Goal: Task Accomplishment & Management: Use online tool/utility

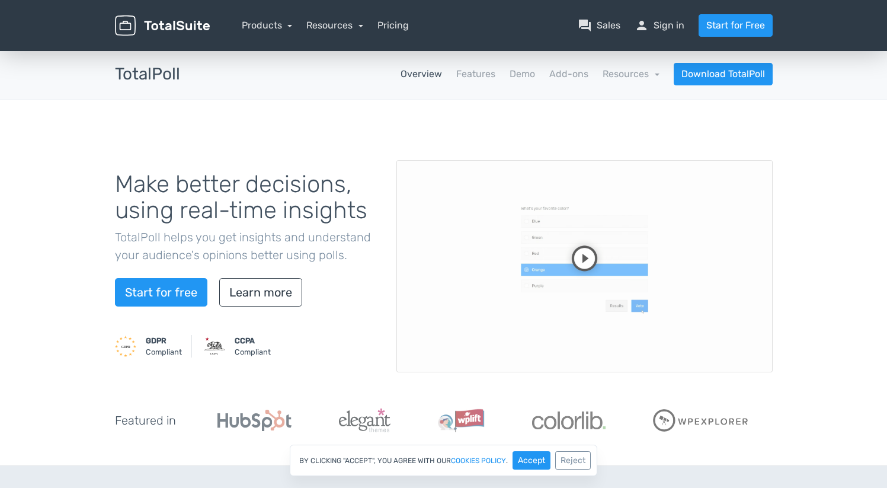
click at [549, 100] on div "Make better decisions, using real-time insights TotalPoll helps you get insight…" at bounding box center [443, 283] width 887 height 366
click at [518, 74] on link "Demo" at bounding box center [522, 74] width 25 height 14
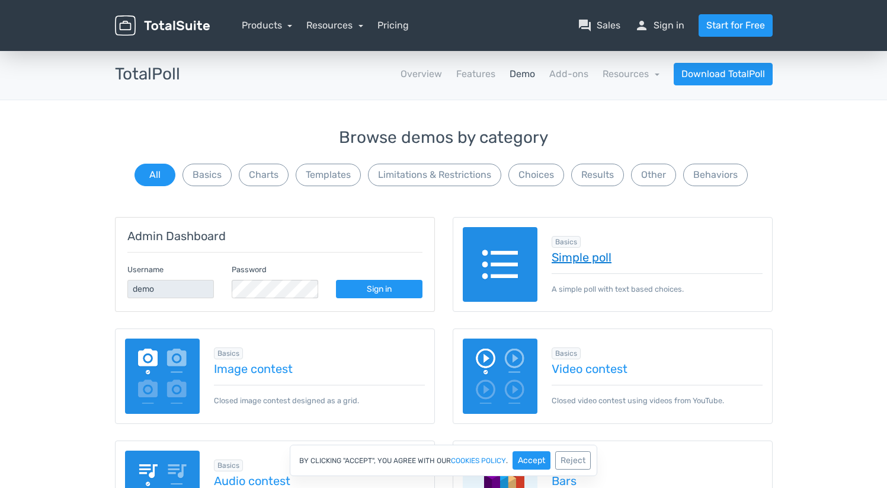
click at [580, 257] on link "Simple poll" at bounding box center [657, 257] width 211 height 13
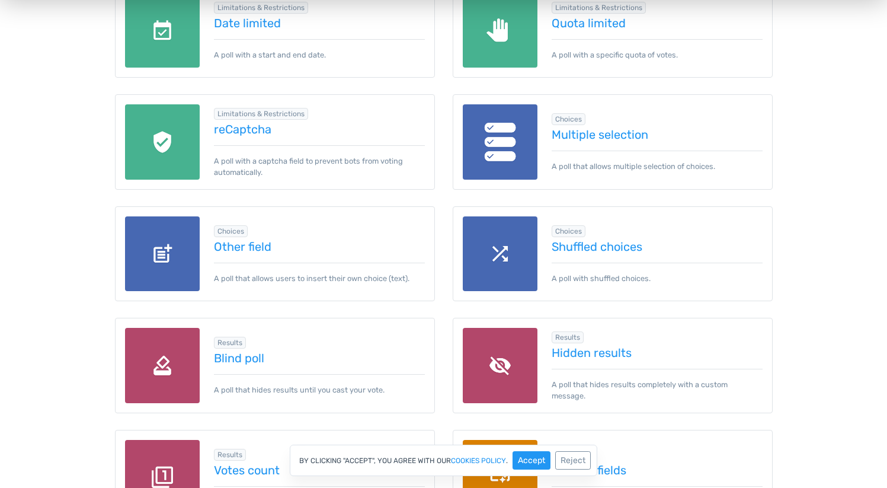
scroll to position [1099, 0]
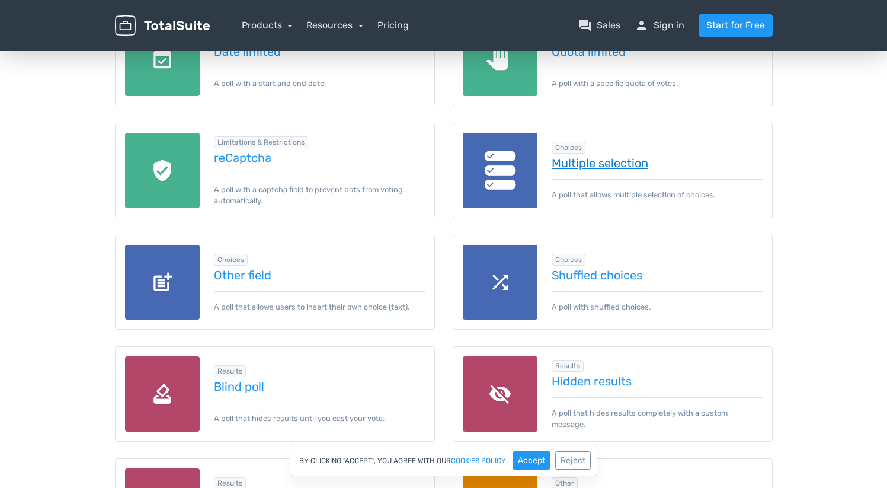
click at [565, 159] on link "Multiple selection" at bounding box center [657, 162] width 211 height 13
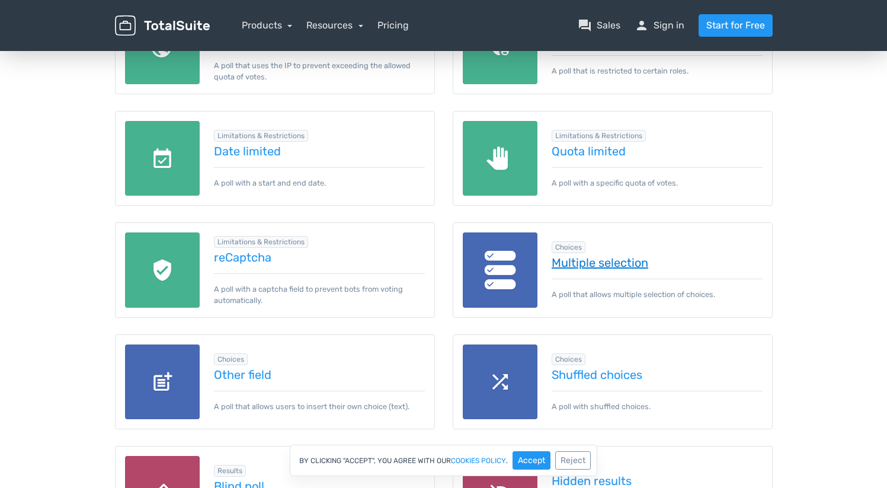
scroll to position [946, 0]
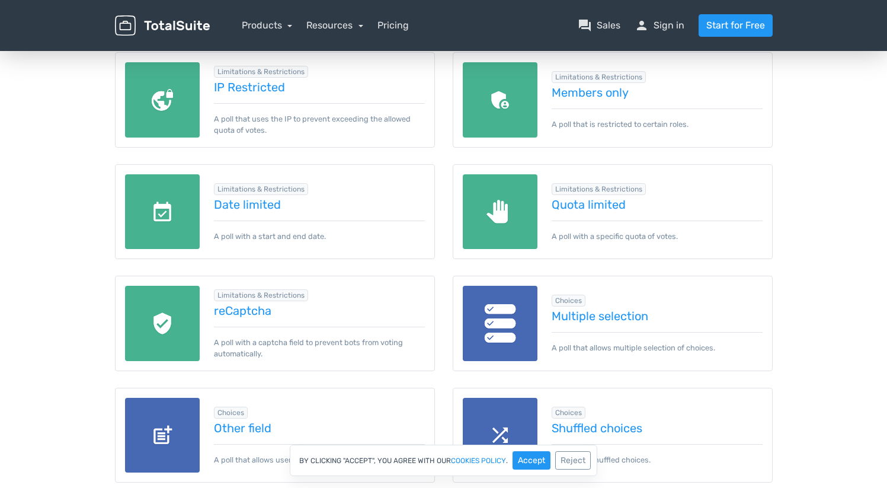
click at [575, 213] on div "Limitations & Restrictions Quota limited A poll with a specific quota of votes." at bounding box center [650, 211] width 225 height 60
click at [573, 206] on link "Quota limited" at bounding box center [657, 204] width 211 height 13
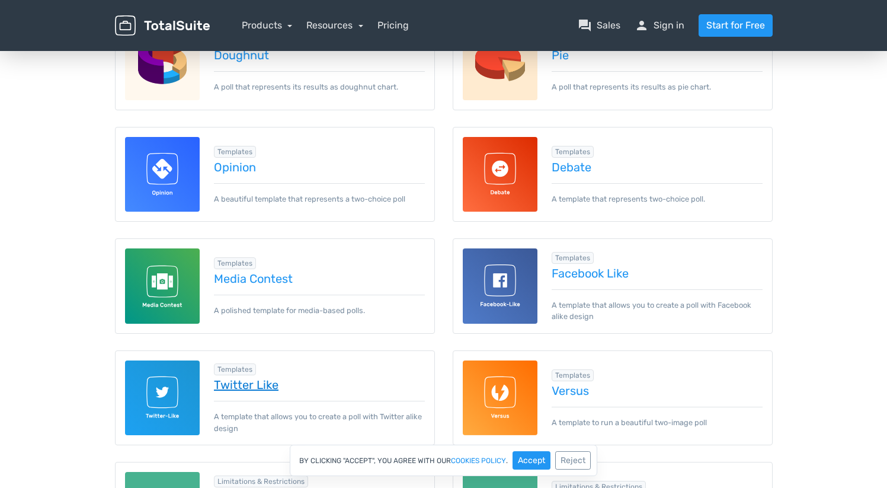
scroll to position [630, 0]
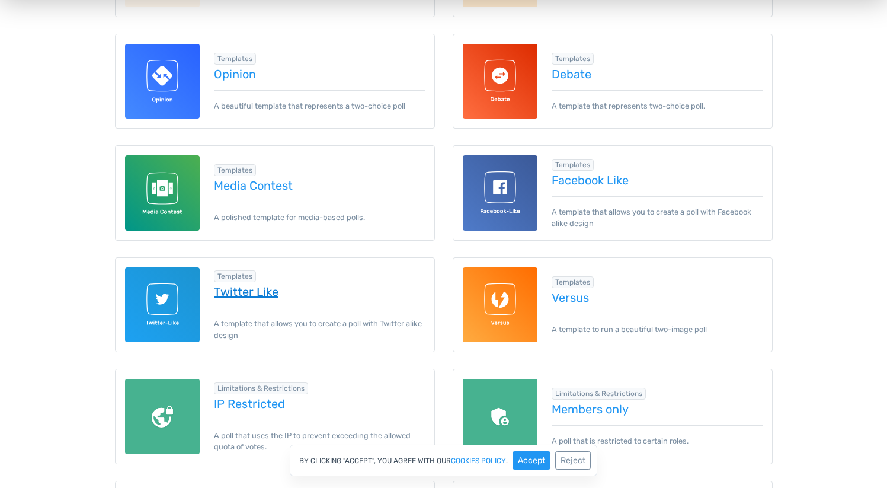
click at [247, 296] on link "Twitter Like" at bounding box center [319, 291] width 211 height 13
click at [233, 293] on link "Twitter Like" at bounding box center [319, 291] width 211 height 13
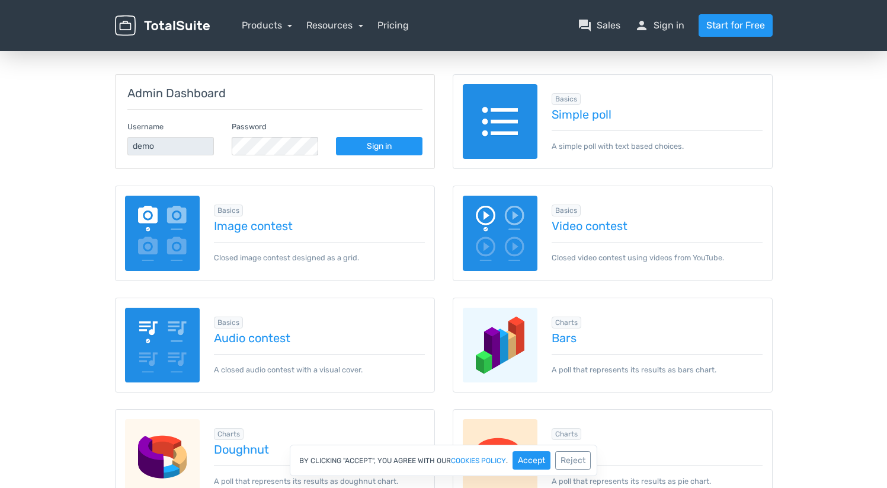
scroll to position [76, 0]
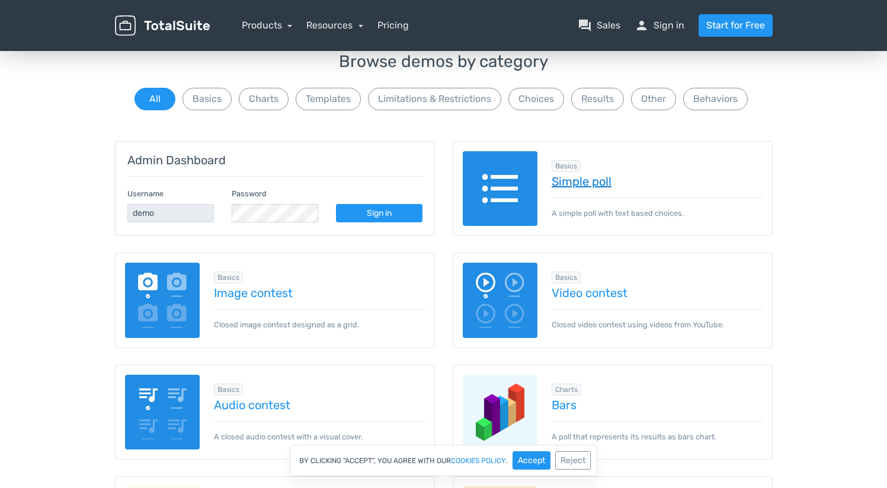
click at [578, 179] on link "Simple poll" at bounding box center [657, 181] width 211 height 13
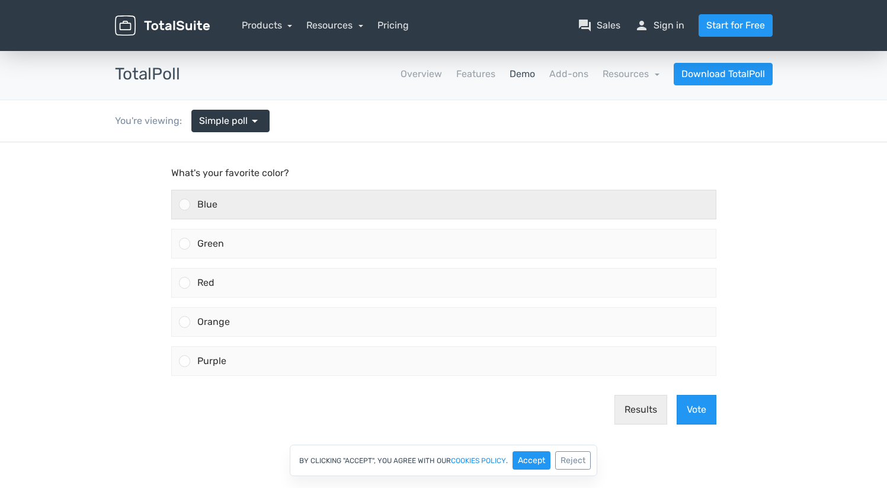
click at [430, 205] on div "Blue" at bounding box center [453, 204] width 526 height 28
click at [184, 204] on input "Blue" at bounding box center [184, 204] width 0 height 0
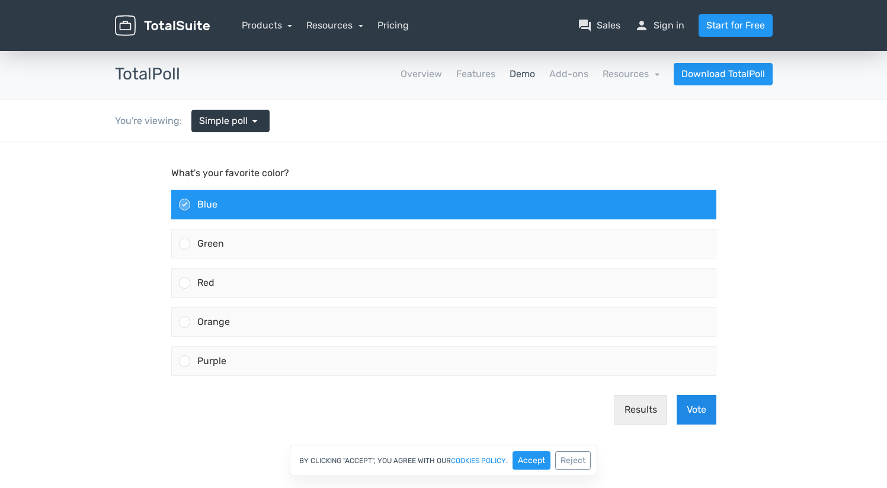
click at [687, 407] on button "Vote" at bounding box center [697, 410] width 40 height 30
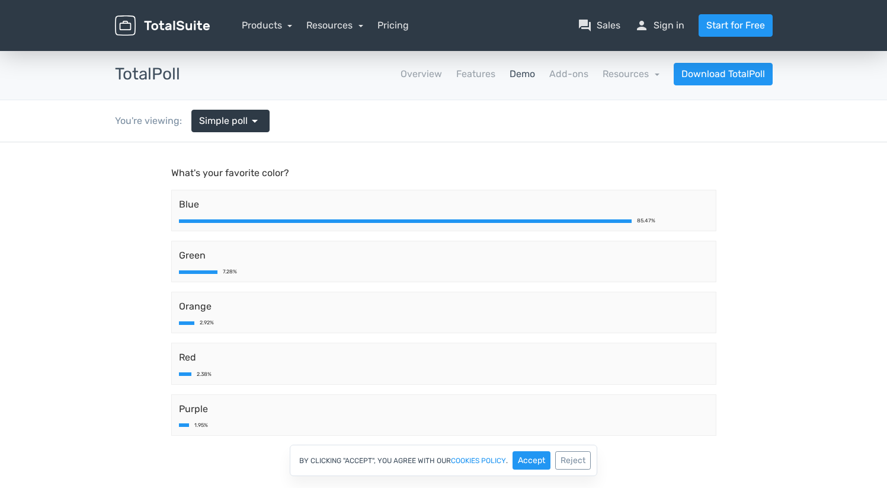
scroll to position [1, 0]
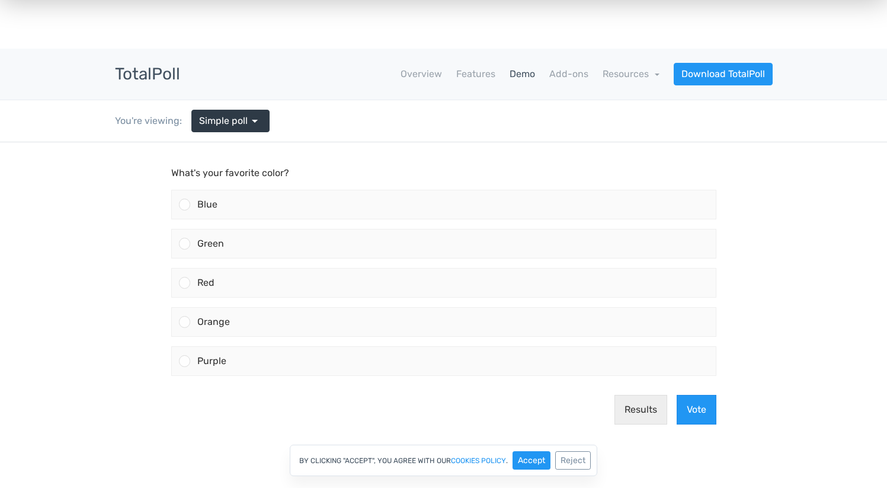
click at [516, 168] on p "What's your favorite color?" at bounding box center [443, 173] width 545 height 14
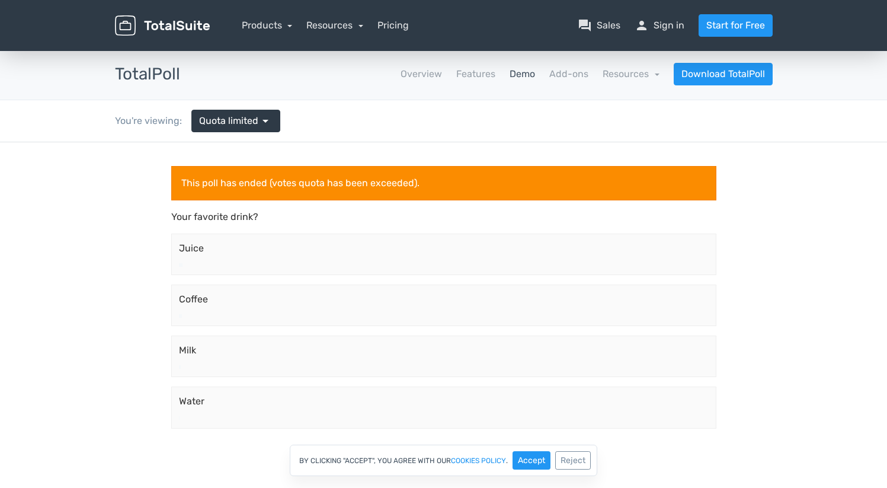
click at [550, 206] on form "This poll has ended (votes quota has been exceeded). Your favorite drink? [GEOG…" at bounding box center [443, 311] width 545 height 291
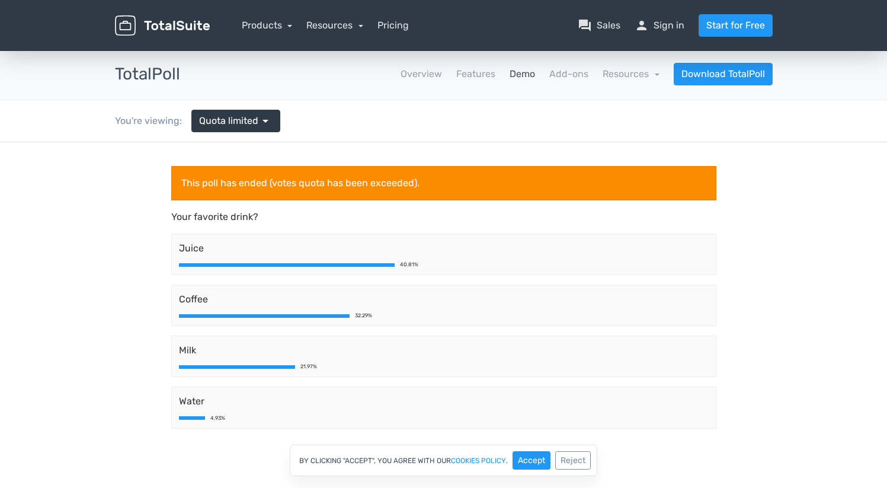
click at [445, 262] on div "40.81%" at bounding box center [444, 264] width 530 height 5
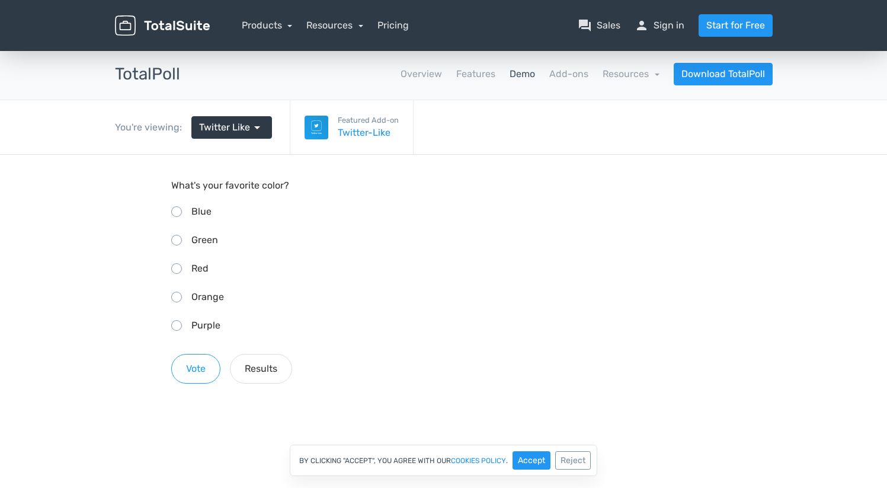
click at [200, 216] on span "Blue" at bounding box center [201, 211] width 20 height 11
click at [179, 214] on input "Blue" at bounding box center [175, 210] width 8 height 8
radio input "true"
click at [193, 242] on span "Green" at bounding box center [204, 239] width 27 height 11
click at [179, 242] on input "Green" at bounding box center [175, 239] width 8 height 8
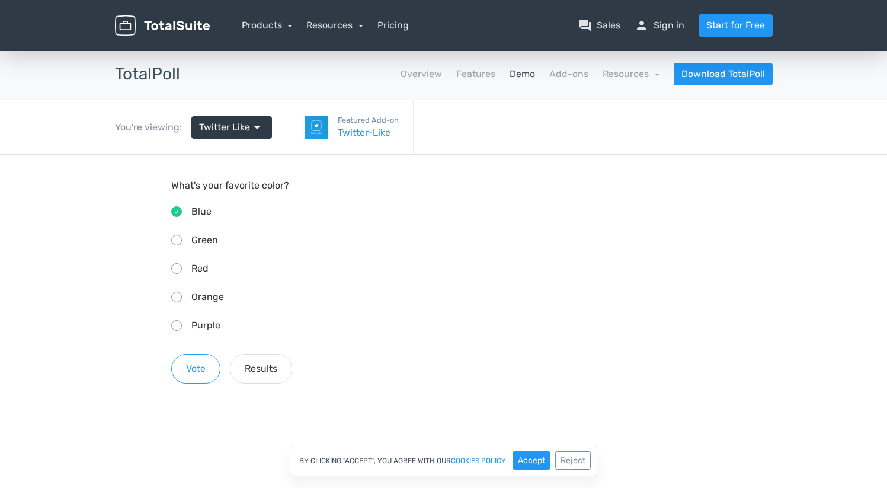
radio input "true"
click at [197, 366] on button "Vote" at bounding box center [195, 369] width 49 height 30
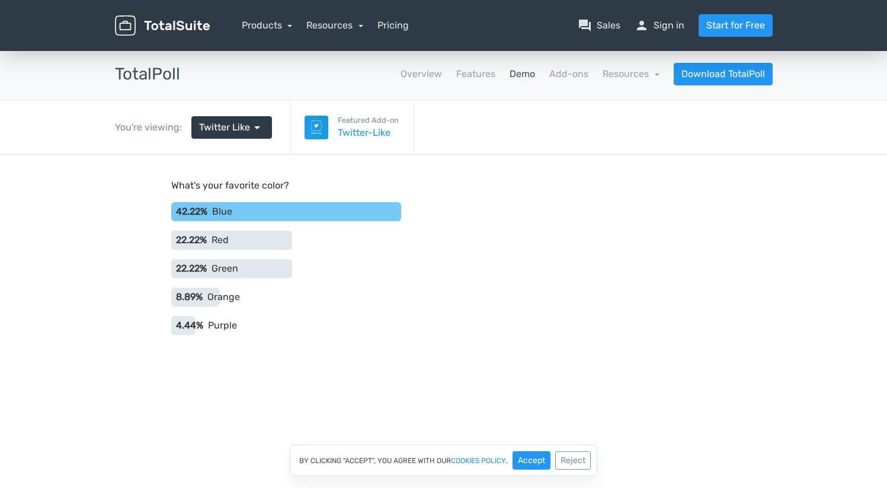
click at [204, 284] on div "8.89% Orange" at bounding box center [444, 297] width 555 height 28
click at [161, 254] on main "What's your favorite color? 42.22% Blue 22.22% Red 22.22% Green 8.89% Orange 4.…" at bounding box center [443, 271] width 569 height 232
click at [384, 306] on div "8.89% Orange" at bounding box center [444, 297] width 555 height 28
